Goal: Information Seeking & Learning: Understand process/instructions

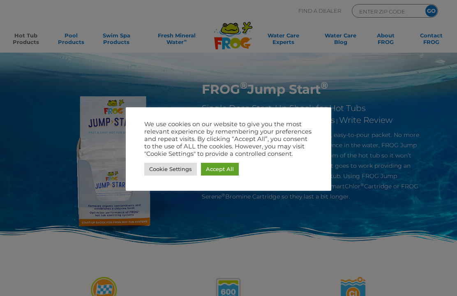
click at [179, 169] on link "Cookie Settings" at bounding box center [170, 169] width 53 height 13
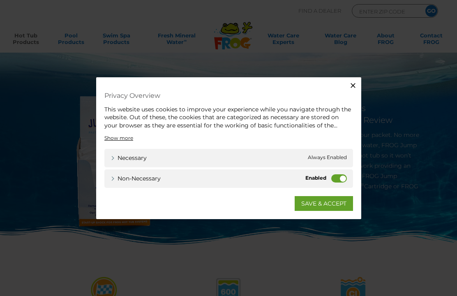
click at [344, 179] on label "Non-necessary" at bounding box center [339, 178] width 16 height 8
click at [0, 0] on input "Non-necessary" at bounding box center [0, 0] width 0 height 0
click at [328, 203] on link "SAVE & ACCEPT" at bounding box center [324, 203] width 58 height 15
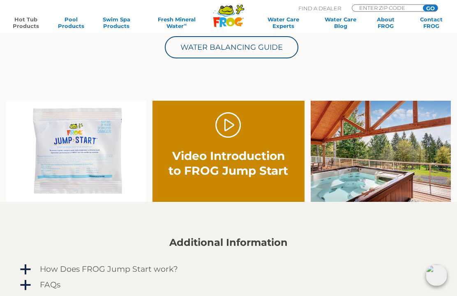
scroll to position [397, 0]
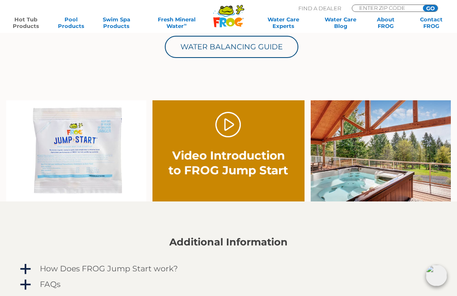
click at [142, 274] on div "How Does FROG Jump Start work?" at bounding box center [216, 268] width 357 height 13
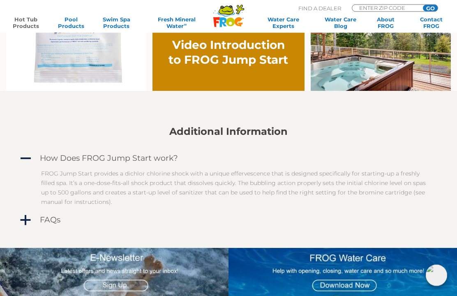
click at [55, 220] on h4 "FAQs" at bounding box center [50, 220] width 21 height 9
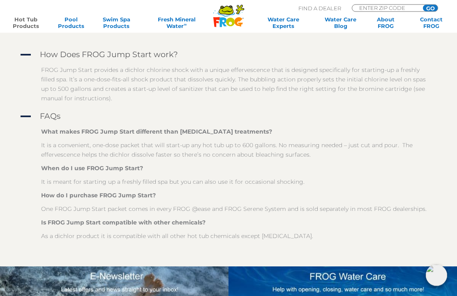
scroll to position [611, 0]
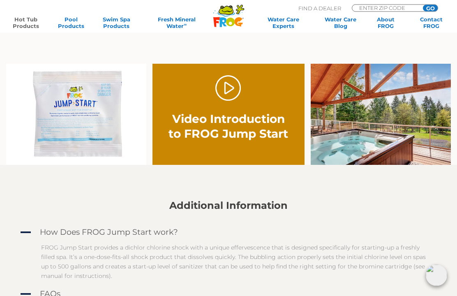
click at [99, 116] on img at bounding box center [76, 114] width 140 height 101
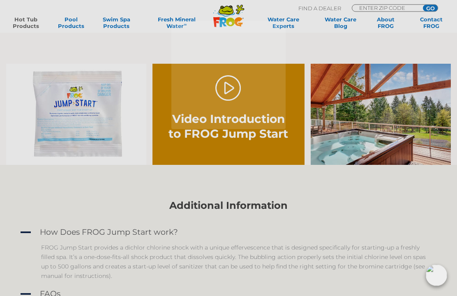
scroll to position [434, 0]
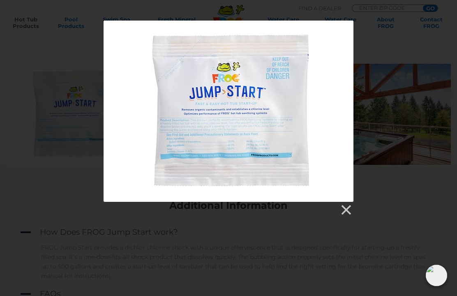
click at [235, 138] on div at bounding box center [229, 111] width 250 height 181
click at [349, 209] on link at bounding box center [345, 210] width 12 height 12
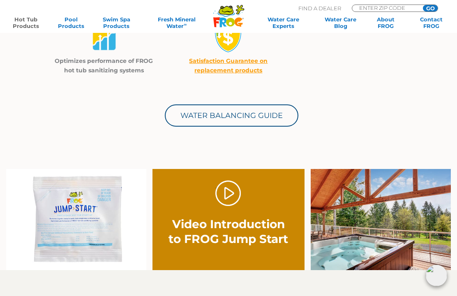
scroll to position [284, 0]
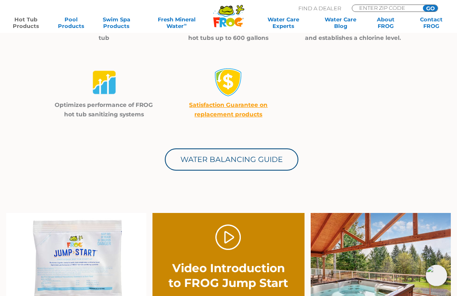
click at [269, 163] on link "Water Balancing Guide" at bounding box center [232, 159] width 134 height 22
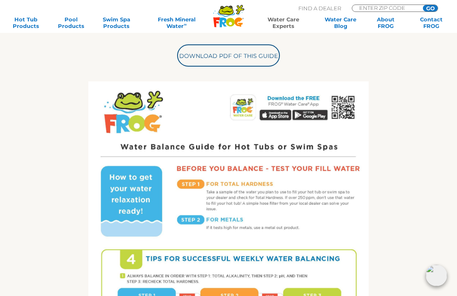
scroll to position [278, 0]
